Goal: Task Accomplishment & Management: Use online tool/utility

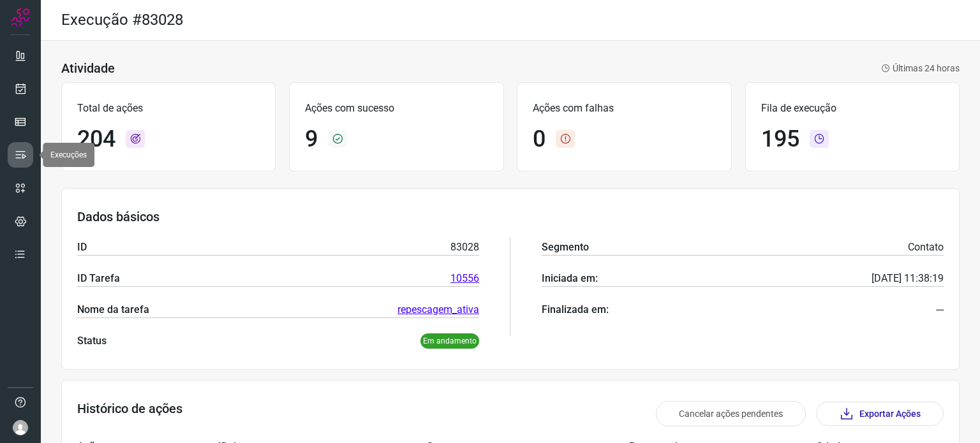
click at [26, 158] on icon at bounding box center [20, 155] width 13 height 13
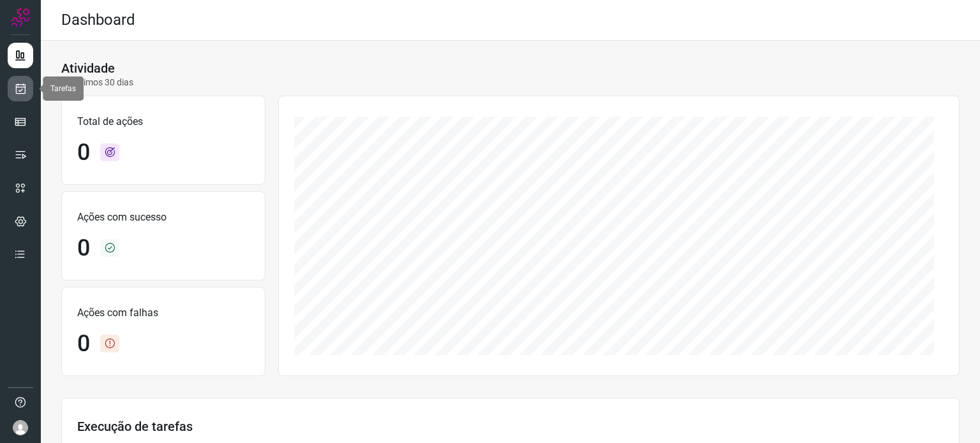
click at [20, 91] on icon at bounding box center [20, 88] width 13 height 13
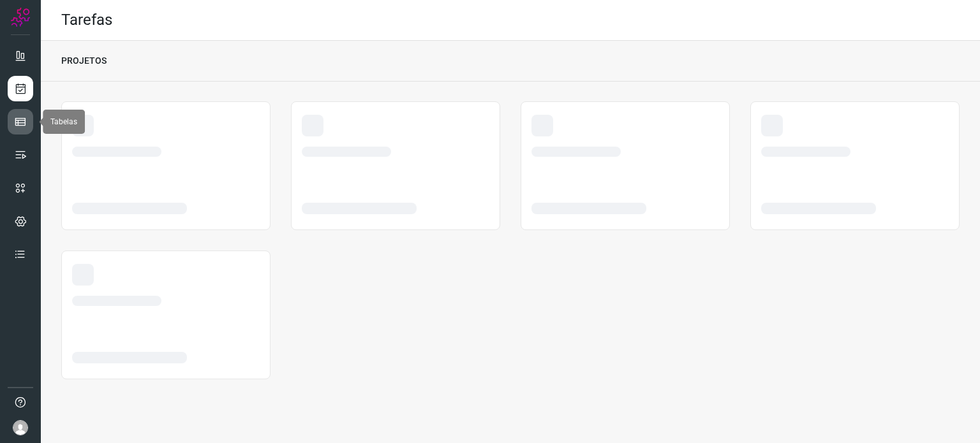
click at [22, 124] on icon at bounding box center [20, 121] width 13 height 13
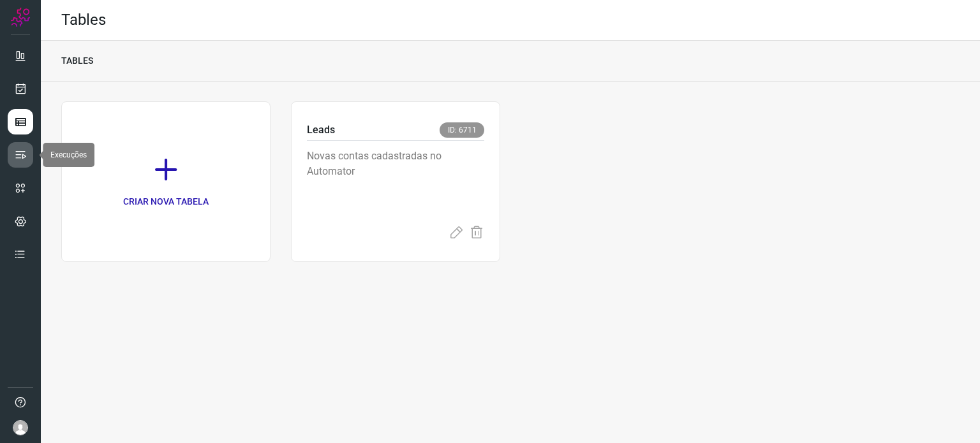
click at [22, 145] on link at bounding box center [21, 155] width 26 height 26
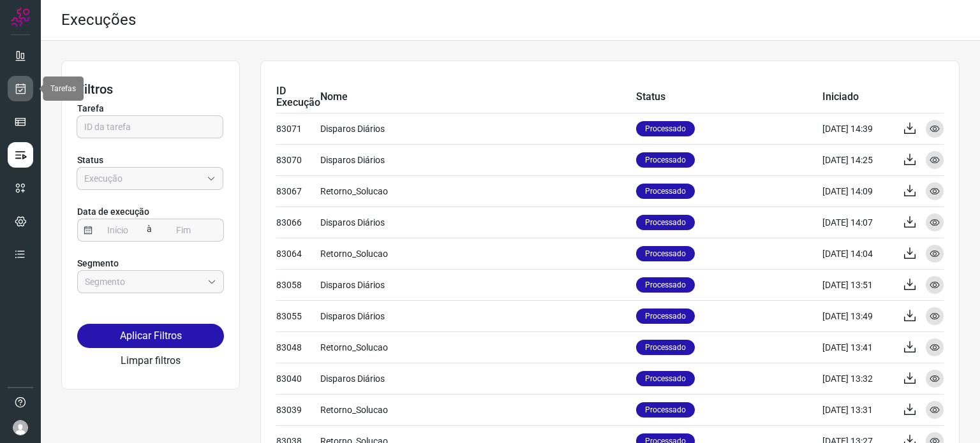
click at [22, 82] on icon at bounding box center [20, 88] width 13 height 13
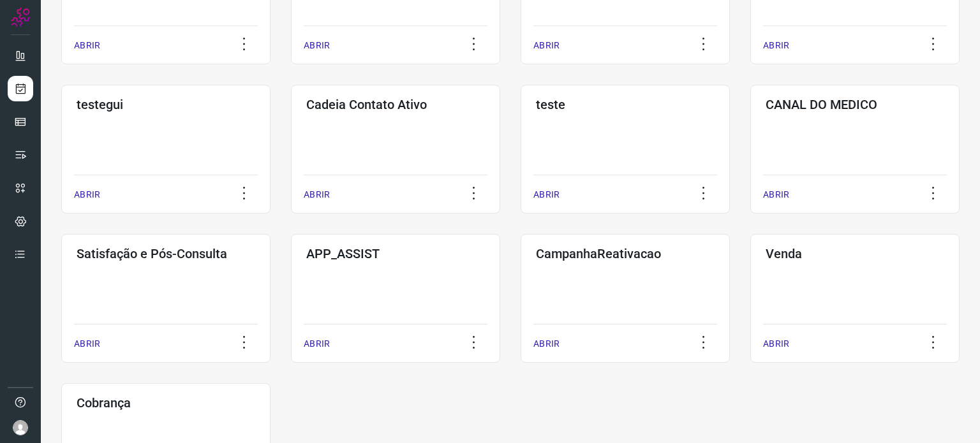
scroll to position [319, 0]
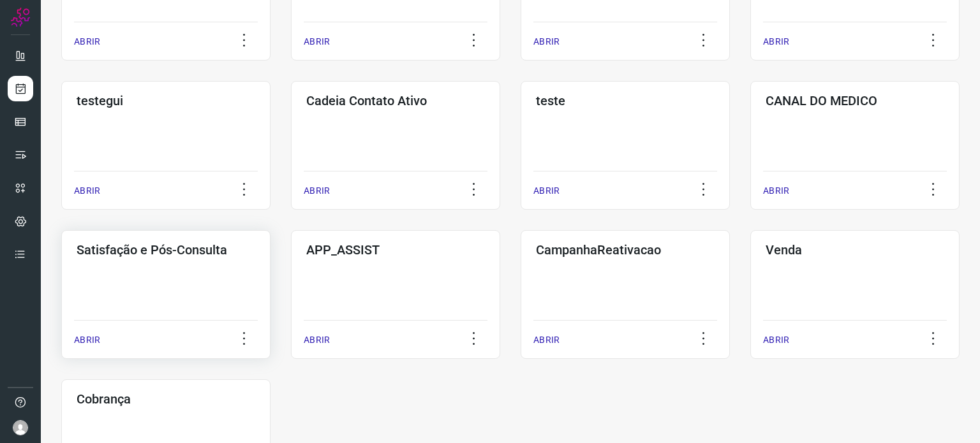
click at [291, 260] on div "Satisfação e Pós-Consulta ABRIR" at bounding box center [395, 294] width 209 height 129
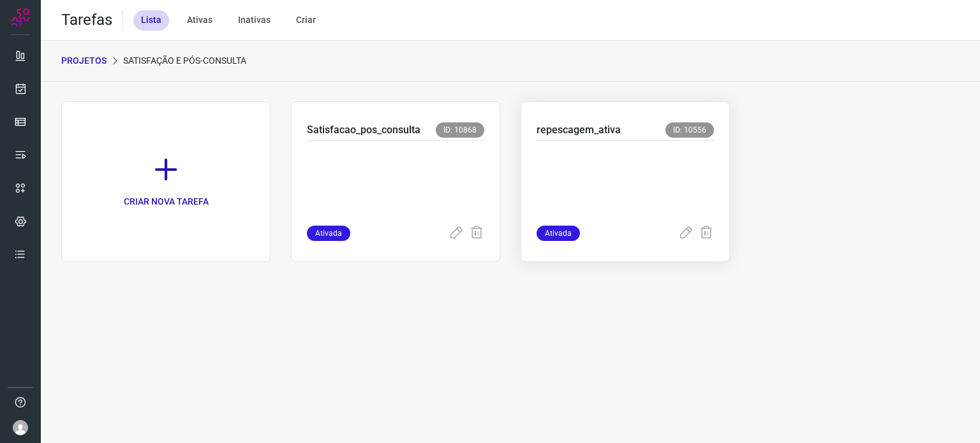
click at [629, 194] on p at bounding box center [624, 181] width 177 height 64
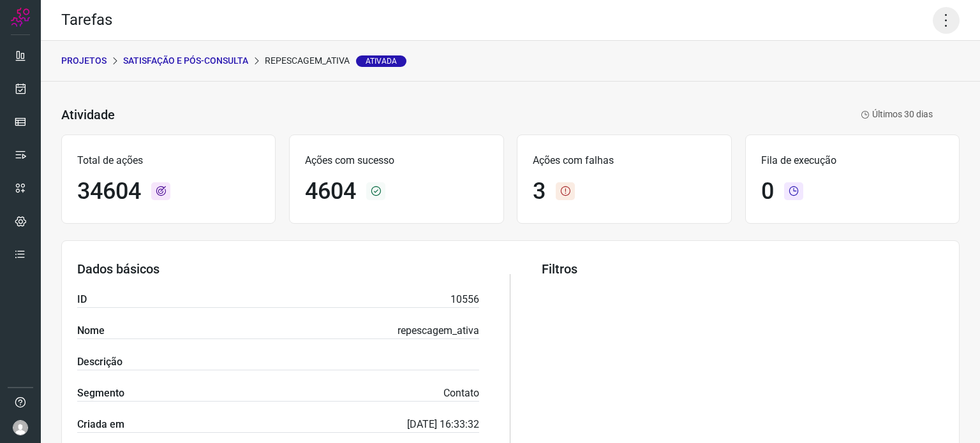
click at [936, 17] on icon at bounding box center [946, 20] width 27 height 27
click at [868, 92] on li "Executar" at bounding box center [891, 83] width 116 height 20
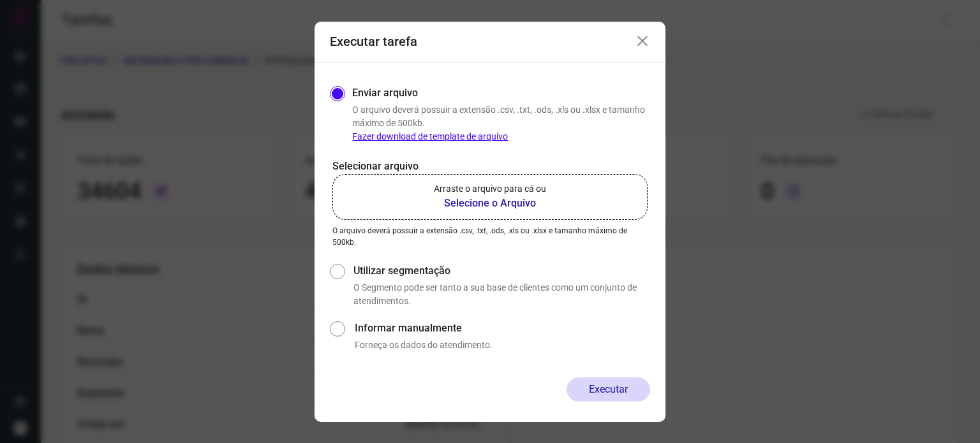
click at [563, 178] on label "Arraste o arquivo para cá ou Selecione o Arquivo" at bounding box center [489, 197] width 315 height 46
click at [0, 0] on input "Arraste o arquivo para cá ou Selecione o Arquivo" at bounding box center [0, 0] width 0 height 0
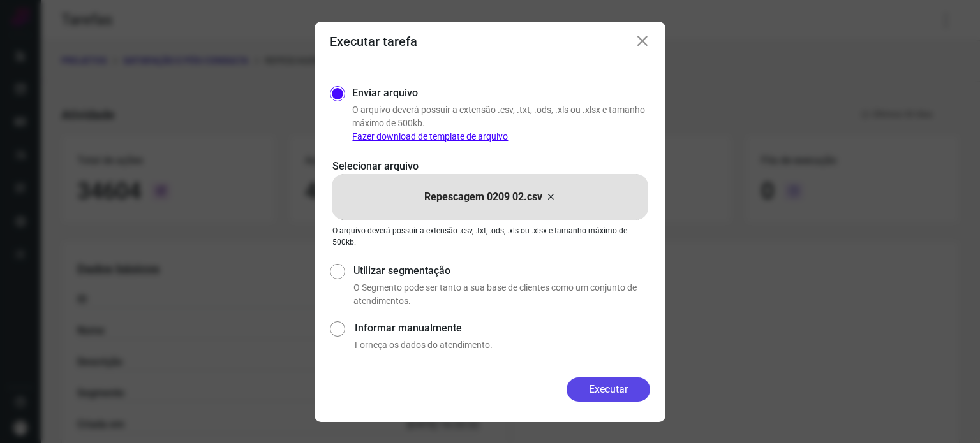
click at [605, 387] on button "Executar" at bounding box center [608, 390] width 84 height 24
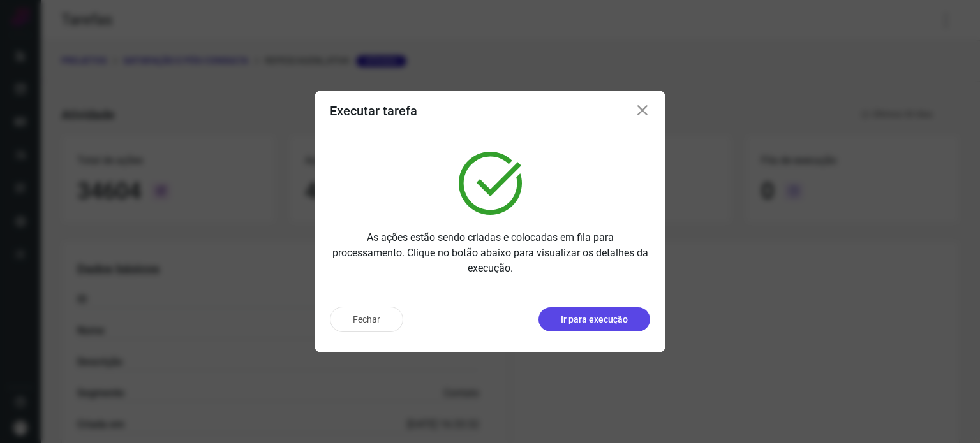
click at [609, 322] on p "Ir para execução" at bounding box center [594, 319] width 67 height 13
